Goal: Information Seeking & Learning: Learn about a topic

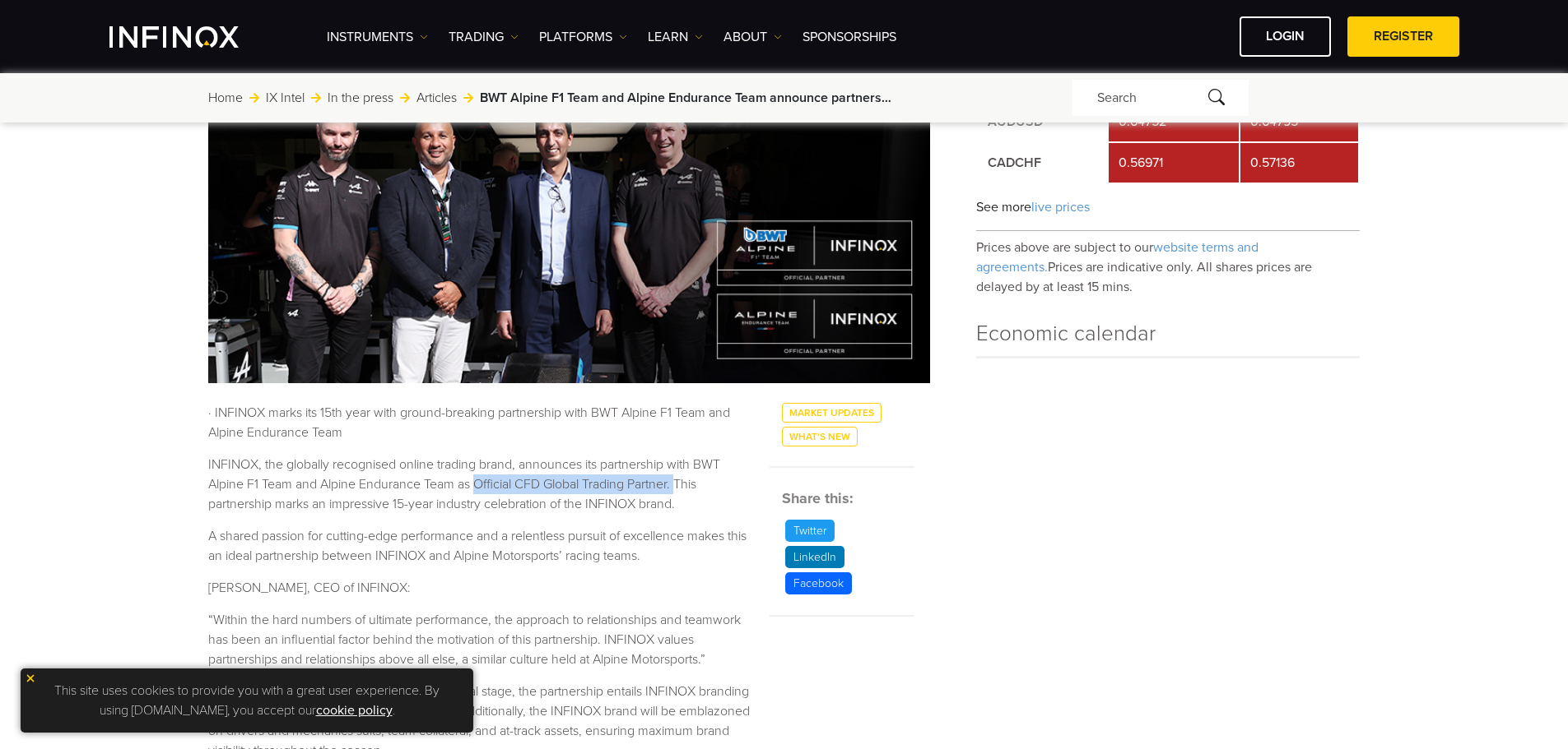
drag, startPoint x: 477, startPoint y: 483, endPoint x: 680, endPoint y: 483, distance: 203.0
click at [680, 483] on p "INFINOX, the globally recognised online trading brand, announces its partnershi…" at bounding box center [478, 485] width 542 height 59
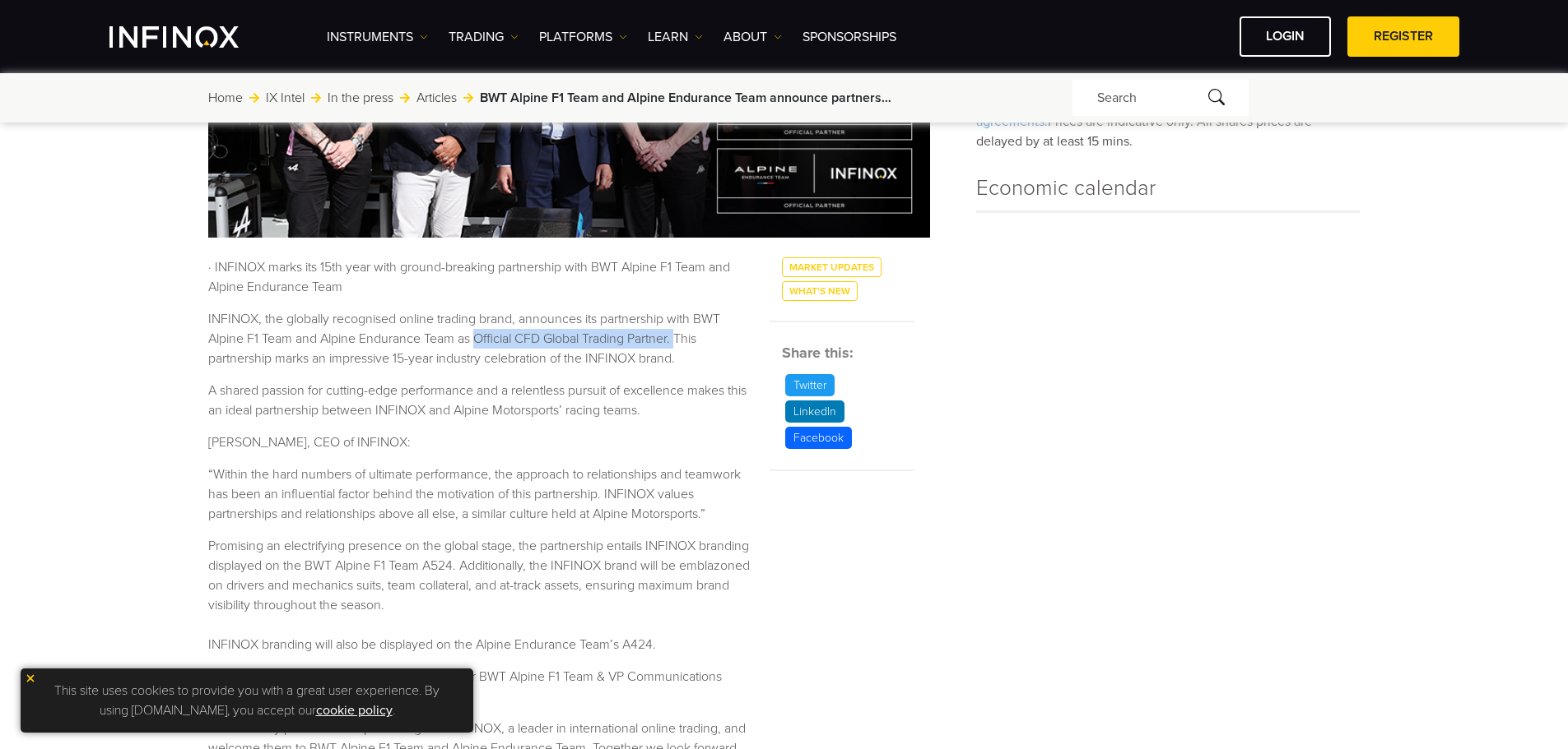
scroll to position [493, 0]
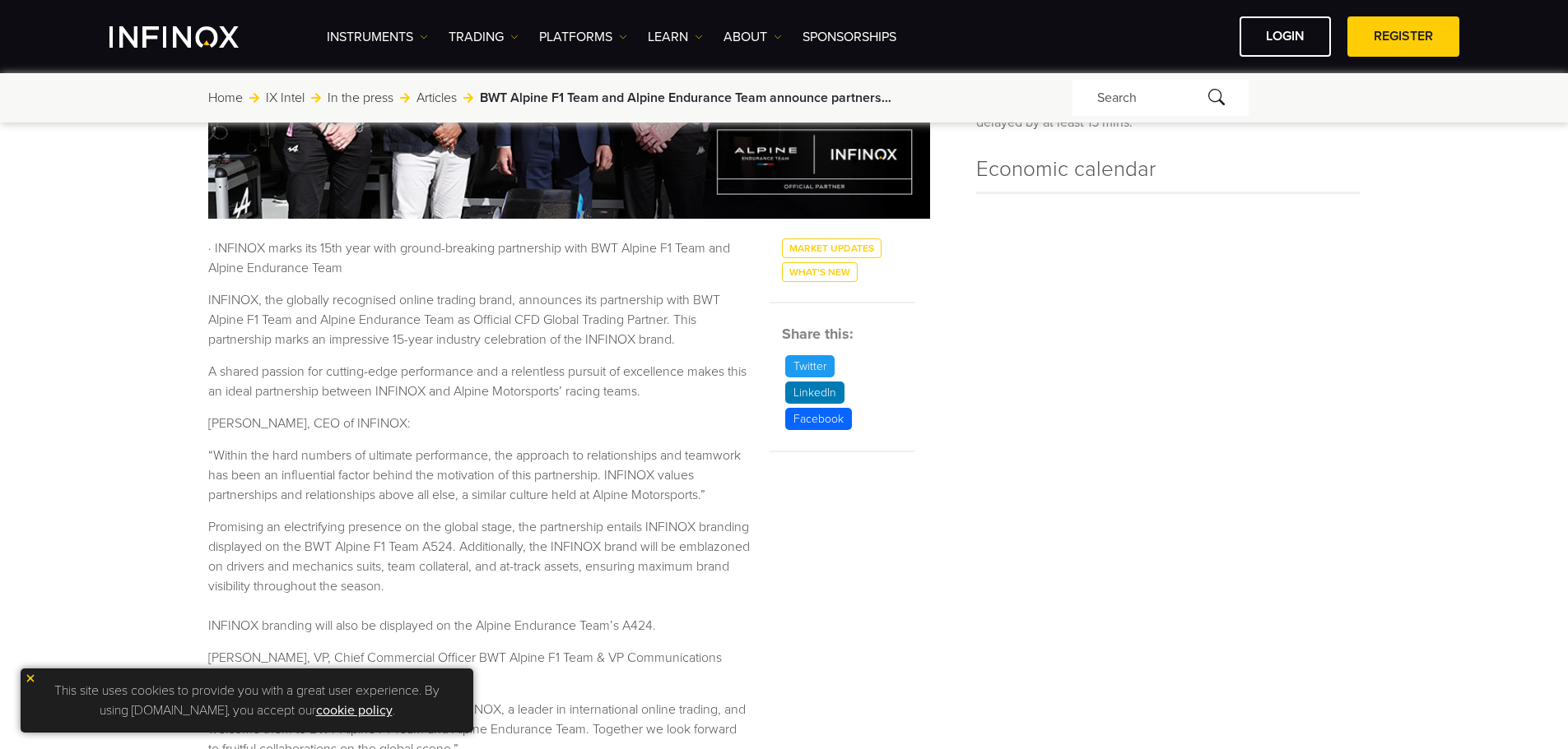
click at [394, 271] on p "· INFINOX marks its 15th year with ground-breaking partnership with BWT Alpine …" at bounding box center [478, 258] width 542 height 39
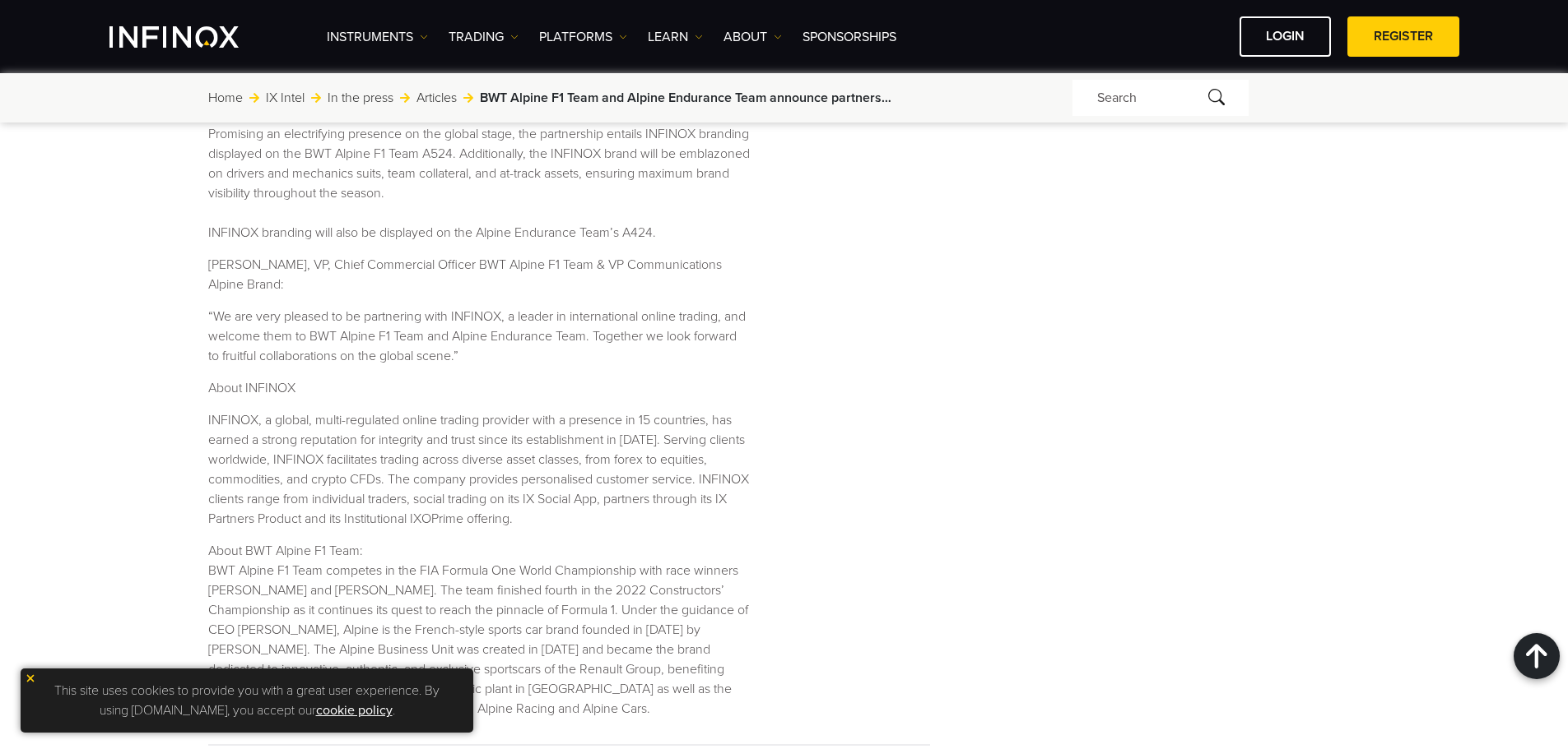
scroll to position [987, 0]
